Goal: Use online tool/utility: Utilize a website feature to perform a specific function

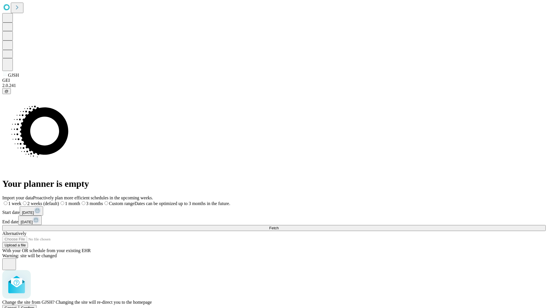
click at [35, 306] on span "Confirm" at bounding box center [27, 308] width 13 height 4
click at [69, 201] on label "1 month" at bounding box center [60, 203] width 17 height 5
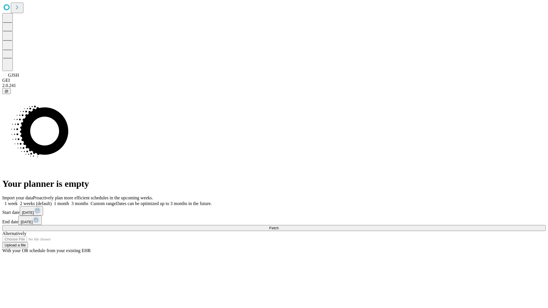
click at [278, 226] on span "Fetch" at bounding box center [273, 228] width 9 height 4
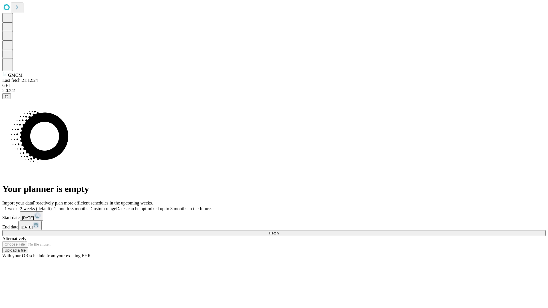
click at [69, 206] on label "1 month" at bounding box center [60, 208] width 17 height 5
click at [278, 231] on span "Fetch" at bounding box center [273, 233] width 9 height 4
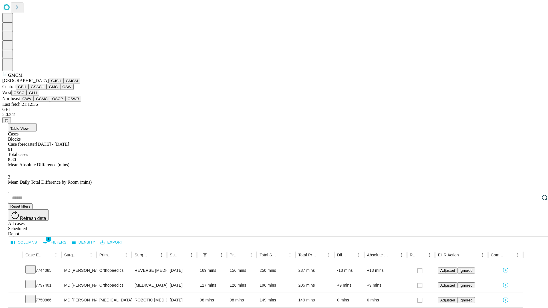
click at [29, 90] on button "GBH" at bounding box center [22, 87] width 13 height 6
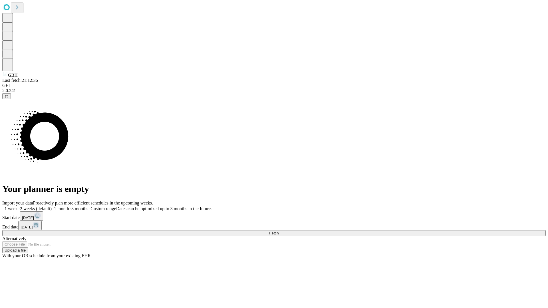
click at [69, 206] on label "1 month" at bounding box center [60, 208] width 17 height 5
click at [278, 231] on span "Fetch" at bounding box center [273, 233] width 9 height 4
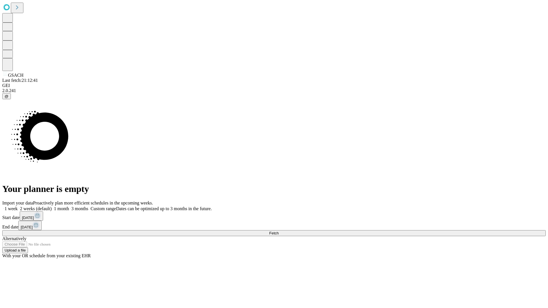
click at [69, 206] on label "1 month" at bounding box center [60, 208] width 17 height 5
click at [278, 231] on span "Fetch" at bounding box center [273, 233] width 9 height 4
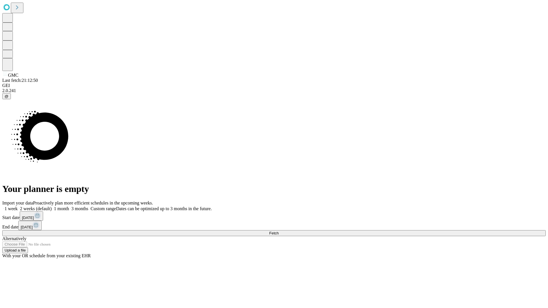
click at [69, 206] on label "1 month" at bounding box center [60, 208] width 17 height 5
click at [278, 231] on span "Fetch" at bounding box center [273, 233] width 9 height 4
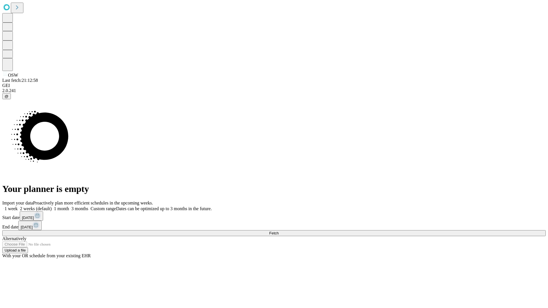
click at [69, 206] on label "1 month" at bounding box center [60, 208] width 17 height 5
click at [278, 231] on span "Fetch" at bounding box center [273, 233] width 9 height 4
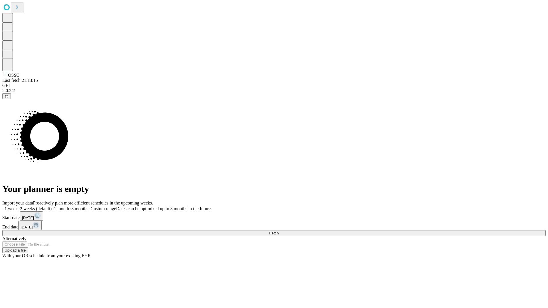
click at [69, 206] on label "1 month" at bounding box center [60, 208] width 17 height 5
click at [278, 231] on span "Fetch" at bounding box center [273, 233] width 9 height 4
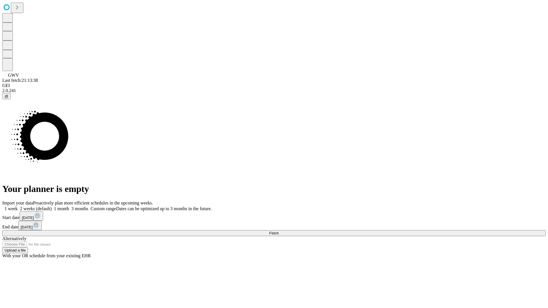
click at [69, 206] on label "1 month" at bounding box center [60, 208] width 17 height 5
click at [278, 231] on span "Fetch" at bounding box center [273, 233] width 9 height 4
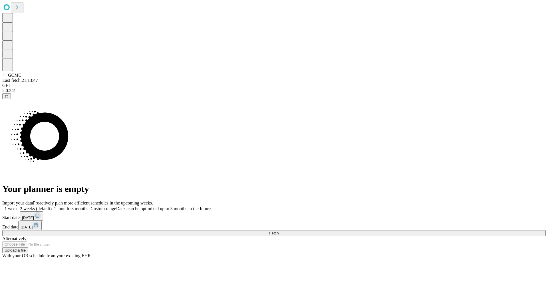
click at [69, 206] on label "1 month" at bounding box center [60, 208] width 17 height 5
click at [278, 231] on span "Fetch" at bounding box center [273, 233] width 9 height 4
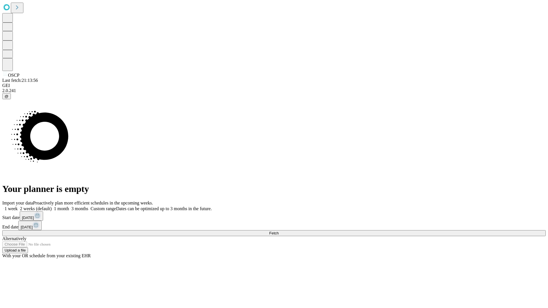
click at [69, 206] on label "1 month" at bounding box center [60, 208] width 17 height 5
click at [278, 231] on span "Fetch" at bounding box center [273, 233] width 9 height 4
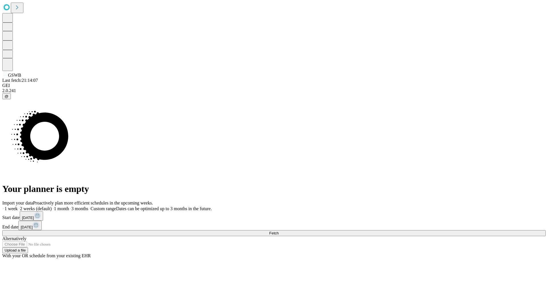
click at [69, 206] on label "1 month" at bounding box center [60, 208] width 17 height 5
click at [278, 231] on span "Fetch" at bounding box center [273, 233] width 9 height 4
